Goal: Register for event/course

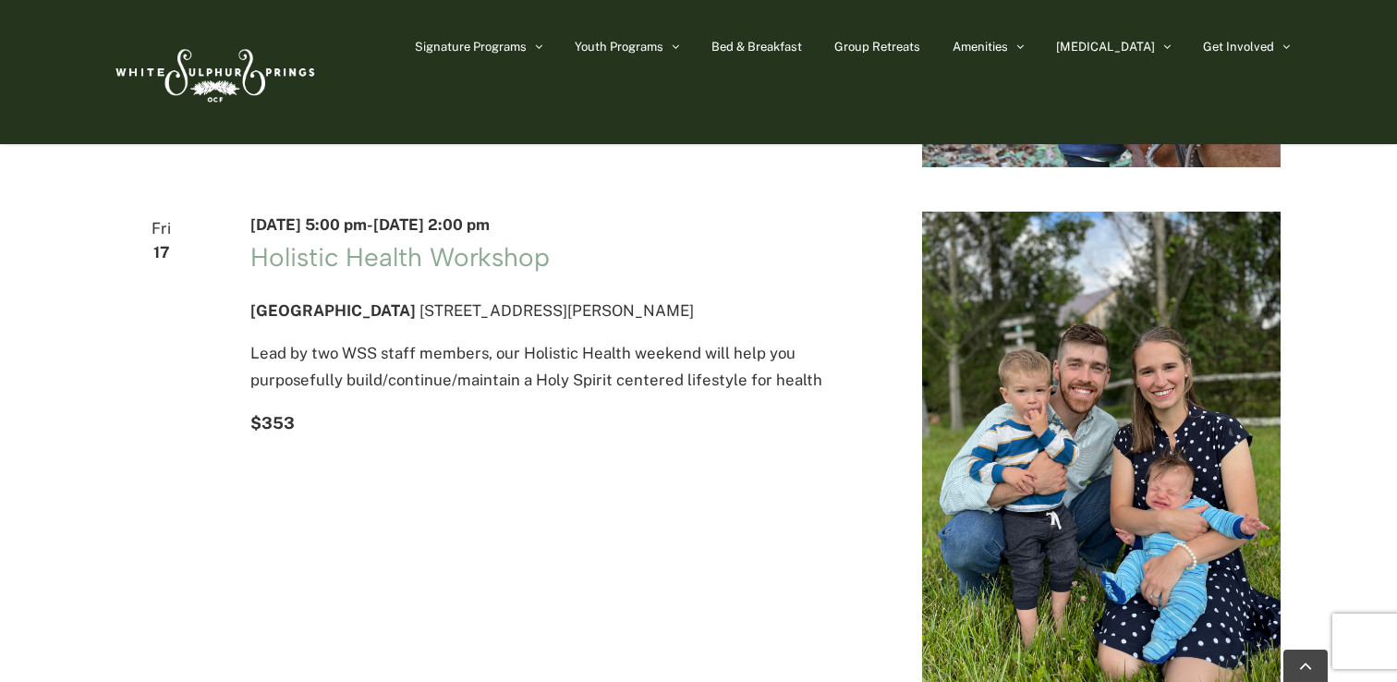
scroll to position [306, 0]
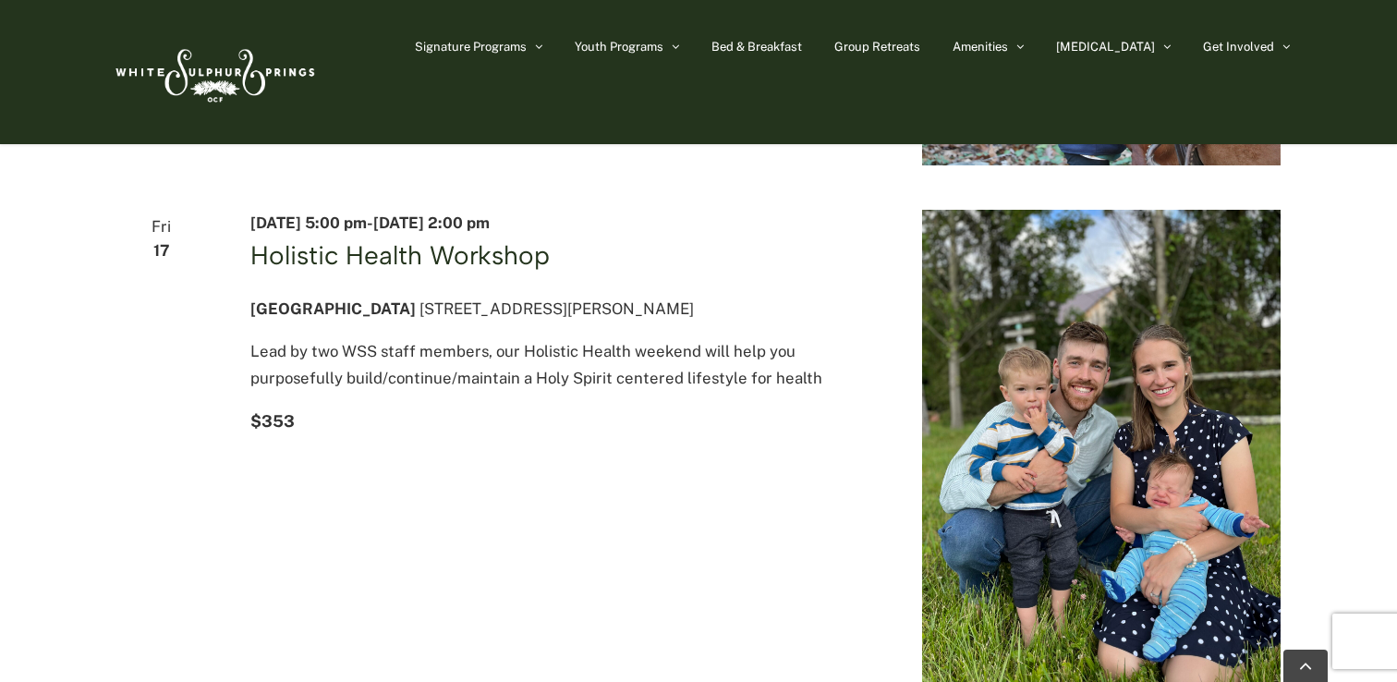
click at [503, 271] on link "Holistic Health Workshop" at bounding box center [399, 254] width 299 height 31
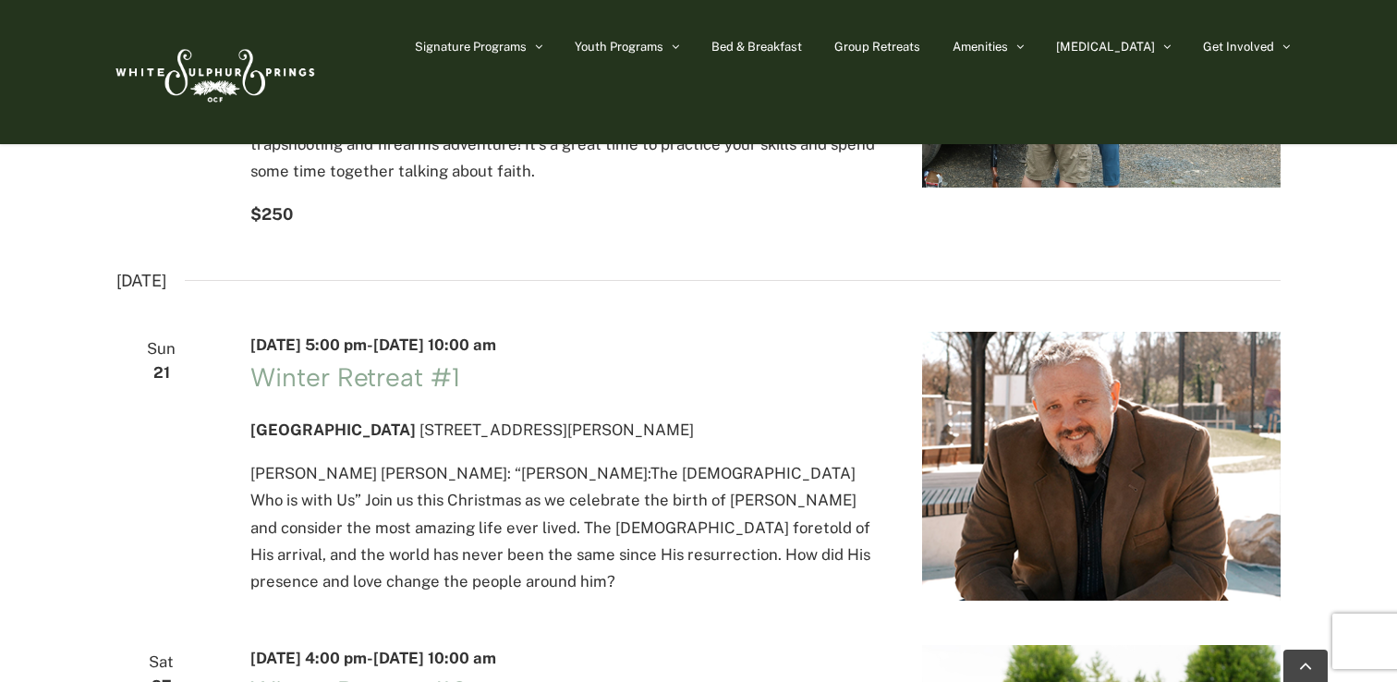
scroll to position [2794, 0]
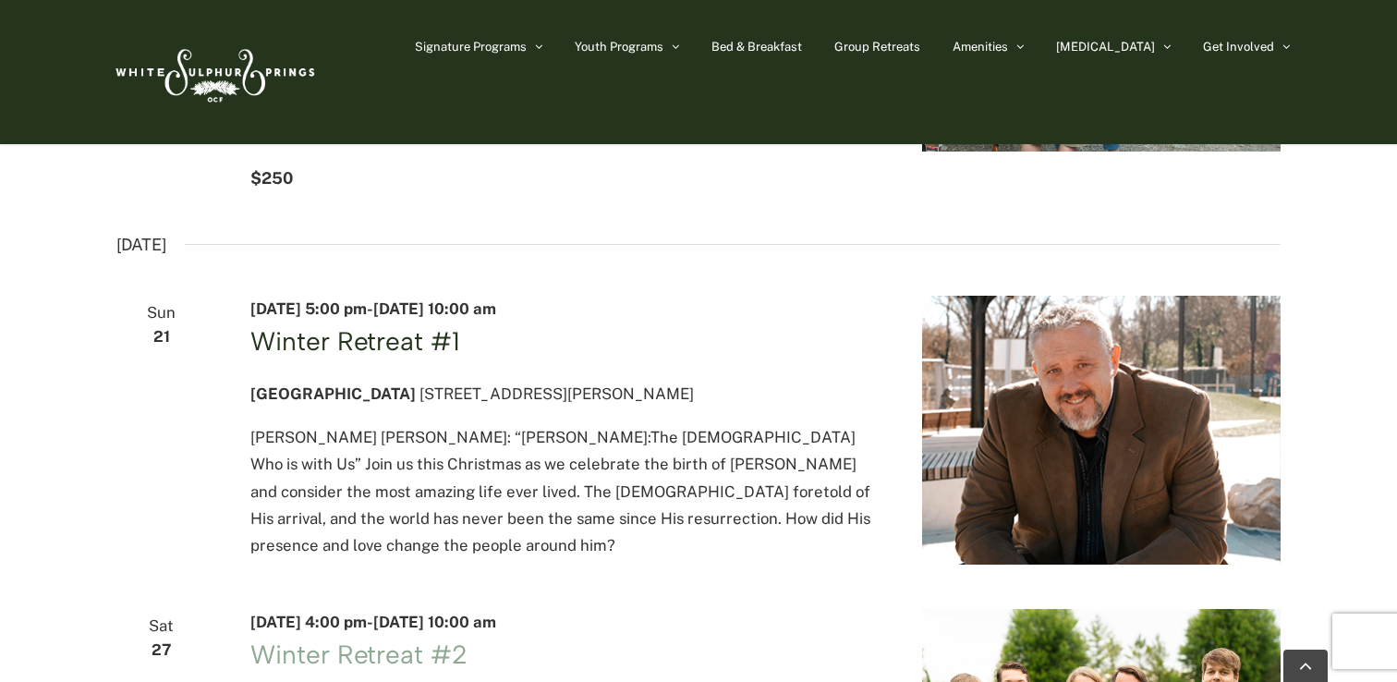
click at [382, 357] on link "Winter Retreat #1" at bounding box center [354, 340] width 209 height 31
